Goal: Transaction & Acquisition: Purchase product/service

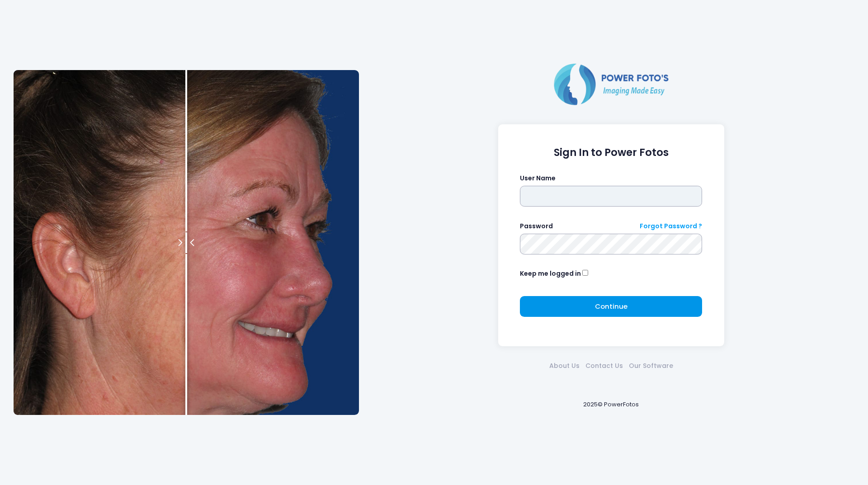
type input "********"
click at [588, 298] on button "Continue Please wait..." at bounding box center [611, 306] width 182 height 21
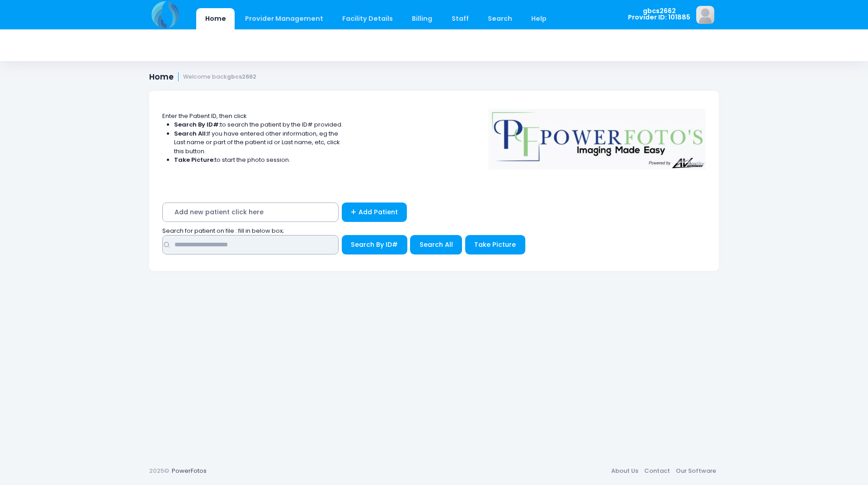
click at [263, 241] on input "text" at bounding box center [250, 244] width 176 height 19
type input "*****"
click at [342, 235] on button "Search By ID#" at bounding box center [375, 244] width 66 height 19
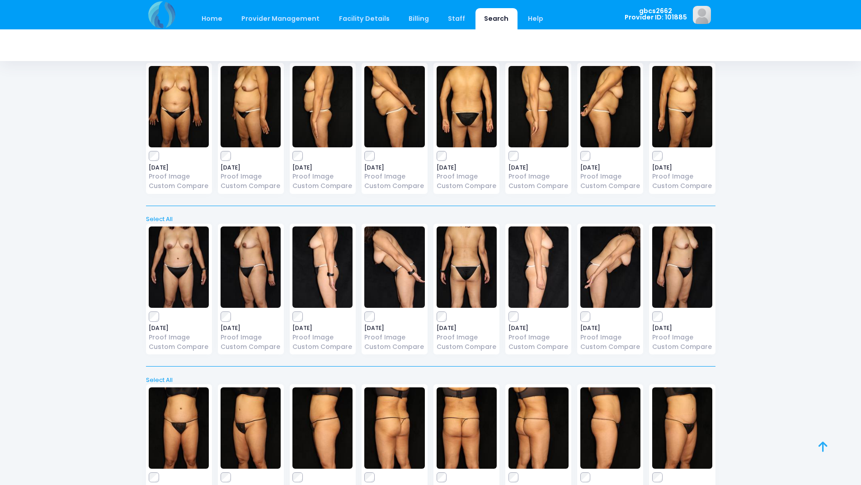
scroll to position [137, 0]
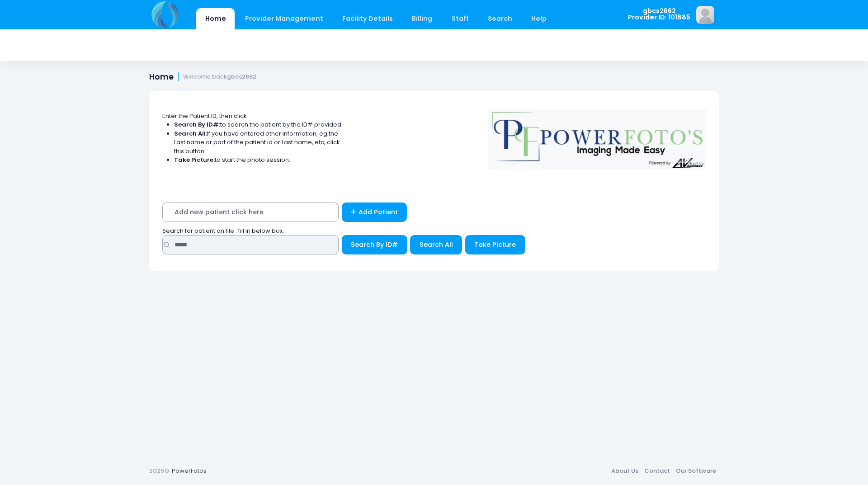
drag, startPoint x: 219, startPoint y: 244, endPoint x: 90, endPoint y: 226, distance: 130.5
click at [90, 226] on div "Home Provider Management Provider Management Add User View Users Billing" at bounding box center [434, 242] width 868 height 485
type input "*****"
click at [342, 235] on button "Search By ID#" at bounding box center [375, 244] width 66 height 19
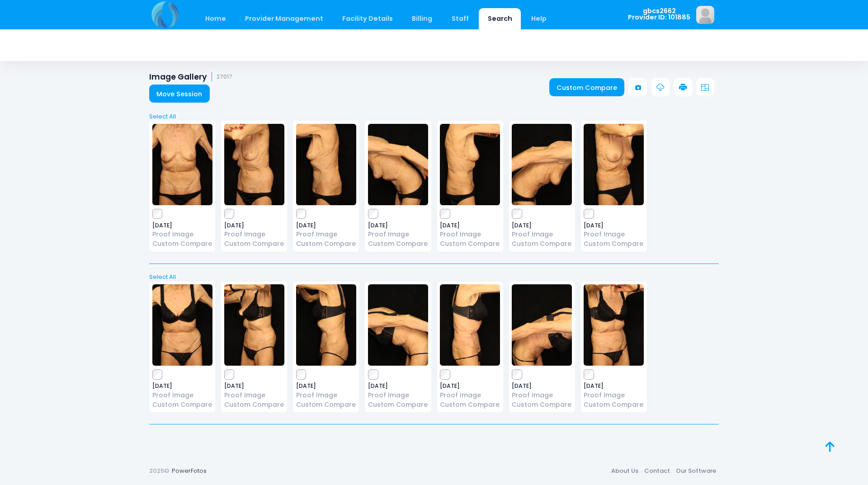
click at [683, 87] on icon at bounding box center [683, 88] width 8 height 8
click at [596, 214] on label at bounding box center [614, 213] width 60 height 9
click at [439, 370] on div "2025-09-18 Proof Image Custom Compare" at bounding box center [470, 347] width 66 height 131
click at [687, 81] on link at bounding box center [683, 87] width 18 height 18
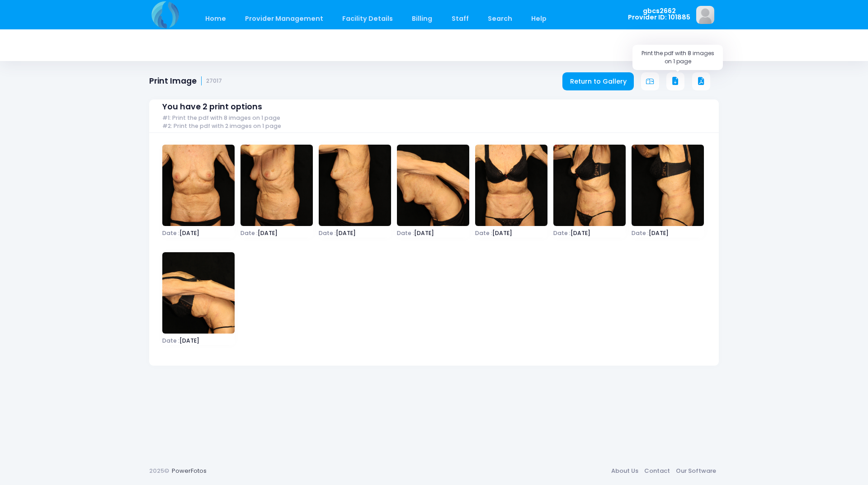
click at [676, 79] on icon at bounding box center [675, 81] width 8 height 8
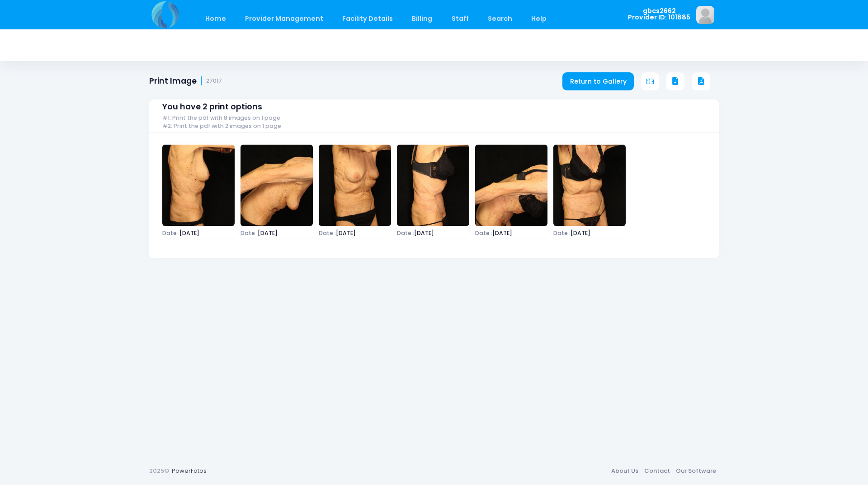
click at [676, 85] on icon at bounding box center [675, 81] width 8 height 8
